Goal: Task Accomplishment & Management: Manage account settings

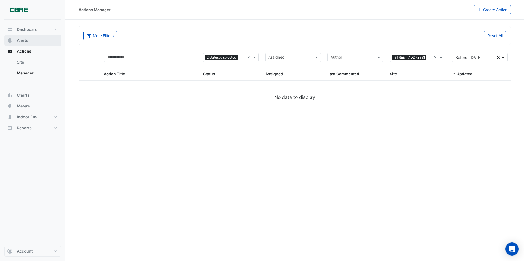
click at [27, 40] on span "Alerts" at bounding box center [22, 40] width 11 height 5
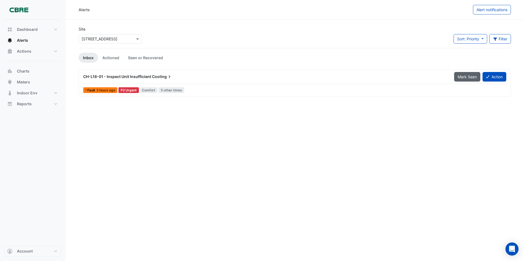
click at [464, 77] on span "Mark Seen" at bounding box center [467, 77] width 19 height 5
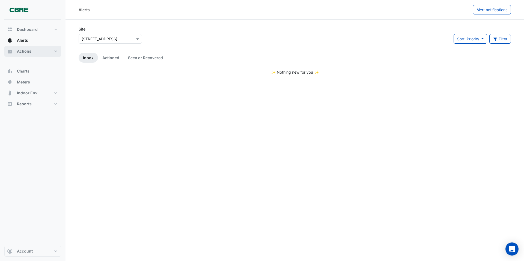
click at [25, 51] on span "Actions" at bounding box center [24, 51] width 14 height 5
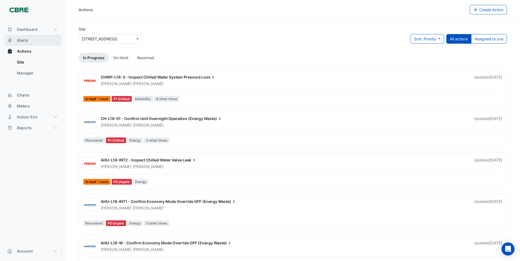
click at [21, 41] on span "Alerts" at bounding box center [22, 40] width 11 height 5
